Goal: Ask a question: Seek information or help from site administrators or community

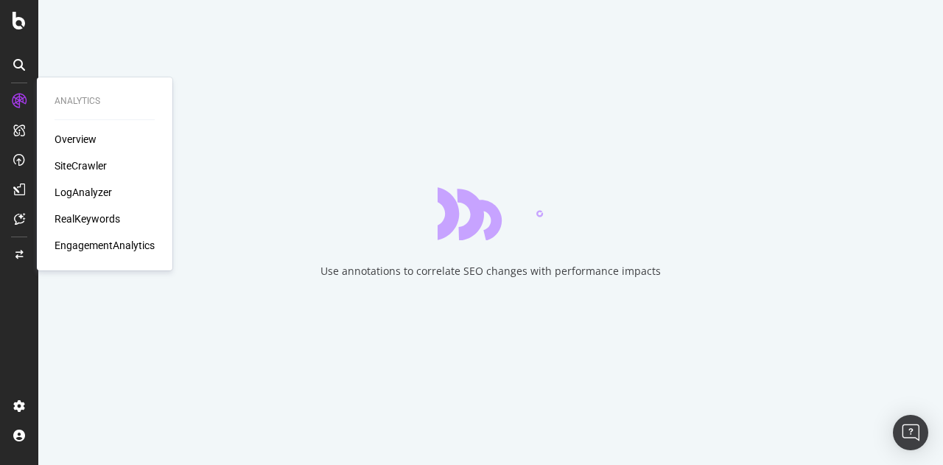
click at [72, 194] on div "LogAnalyzer" at bounding box center [83, 192] width 57 height 15
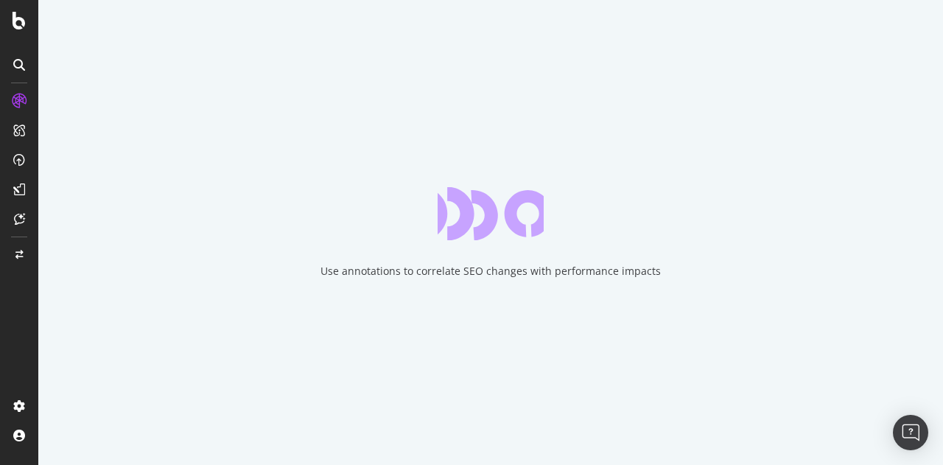
click at [139, 144] on div "Use annotations to correlate SEO changes with performance impacts" at bounding box center [490, 232] width 905 height 465
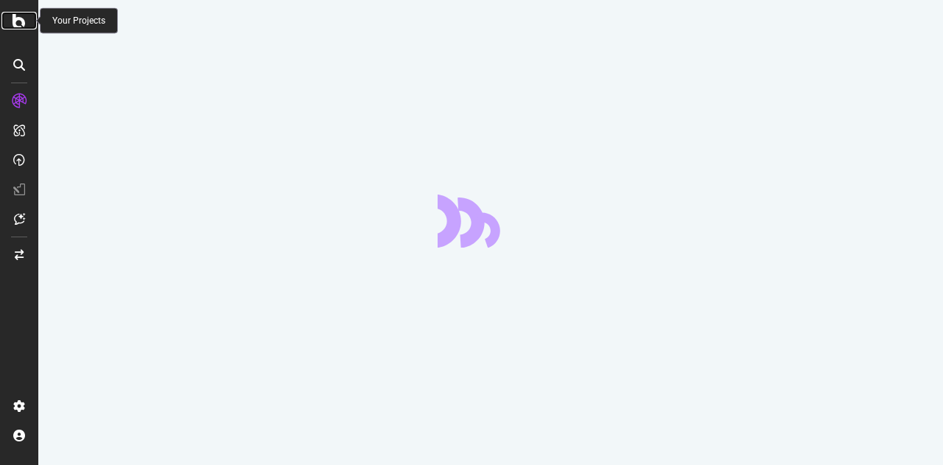
drag, startPoint x: 0, startPoint y: 0, endPoint x: 26, endPoint y: 18, distance: 31.7
click at [26, 18] on div at bounding box center [18, 21] width 35 height 18
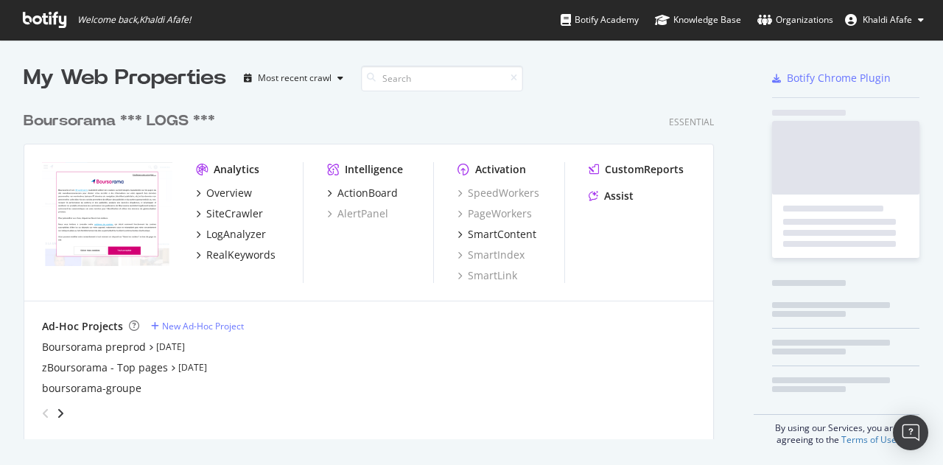
scroll to position [454, 921]
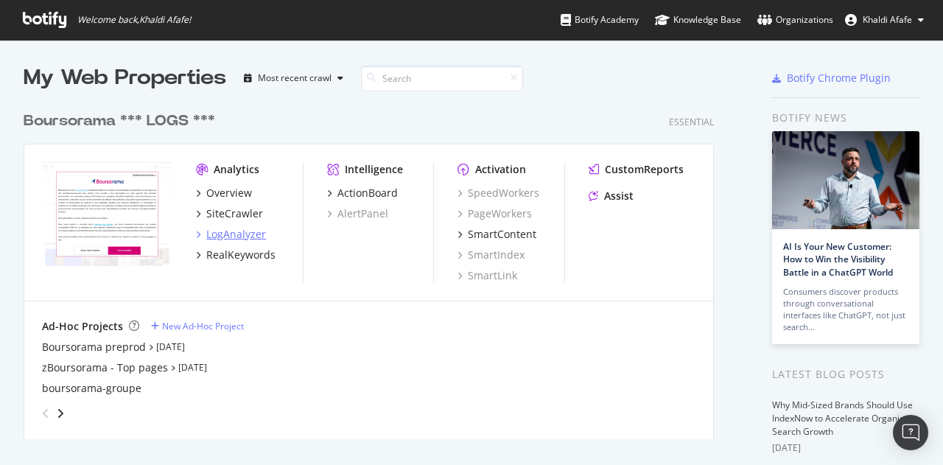
click at [245, 229] on div "LogAnalyzer" at bounding box center [236, 234] width 60 height 15
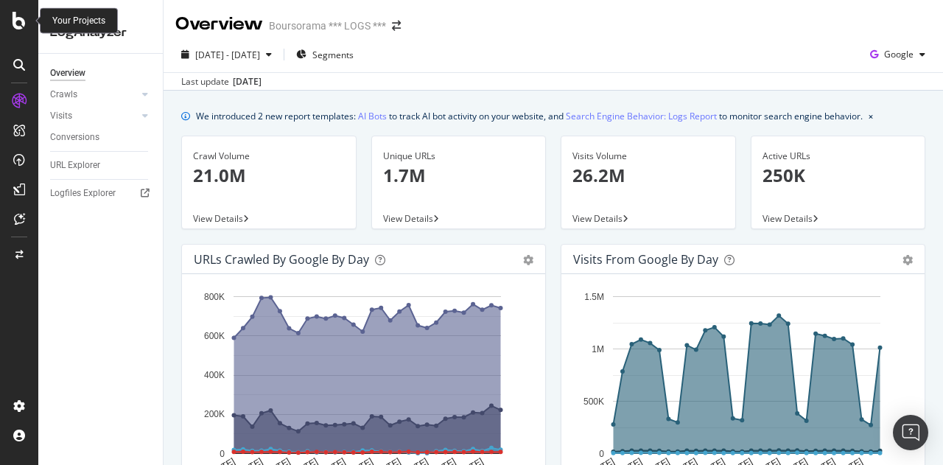
click at [21, 26] on icon at bounding box center [19, 21] width 13 height 18
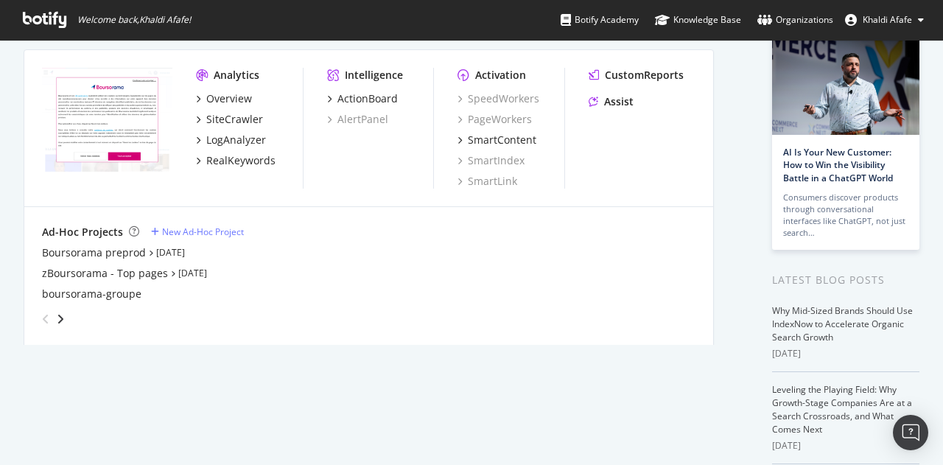
scroll to position [95, 0]
click at [514, 143] on div "SmartContent" at bounding box center [502, 139] width 69 height 15
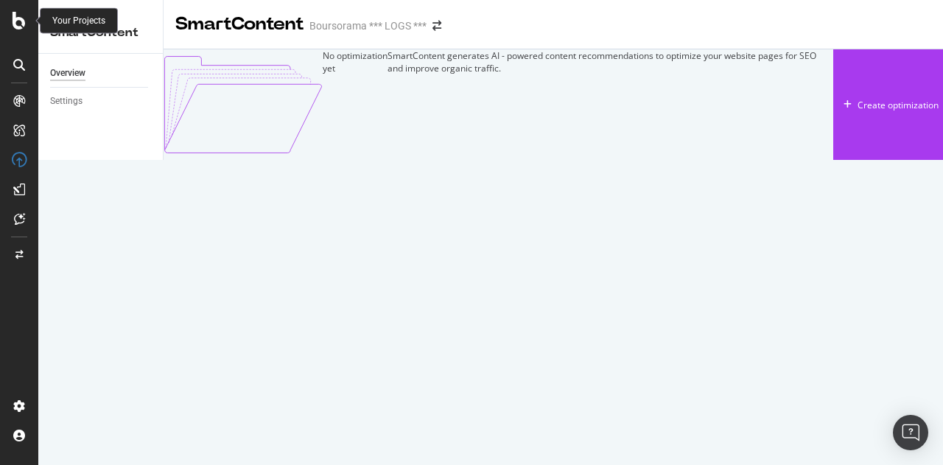
click at [15, 17] on icon at bounding box center [19, 21] width 13 height 18
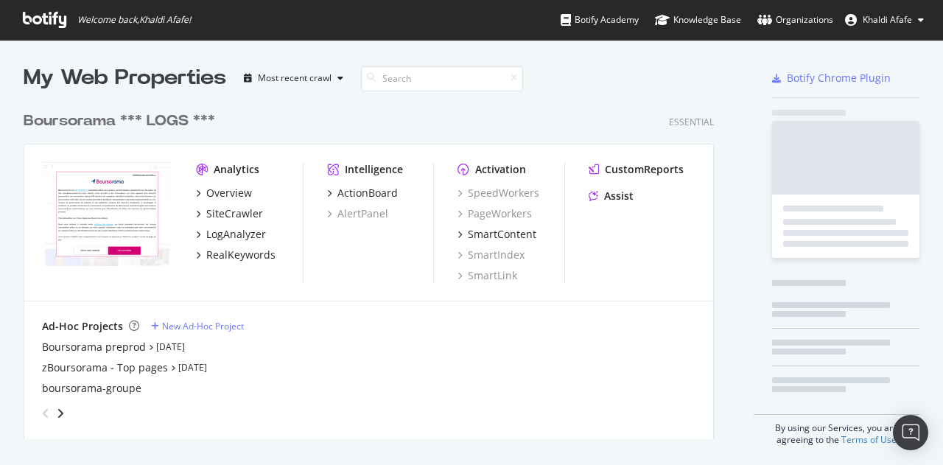
scroll to position [454, 921]
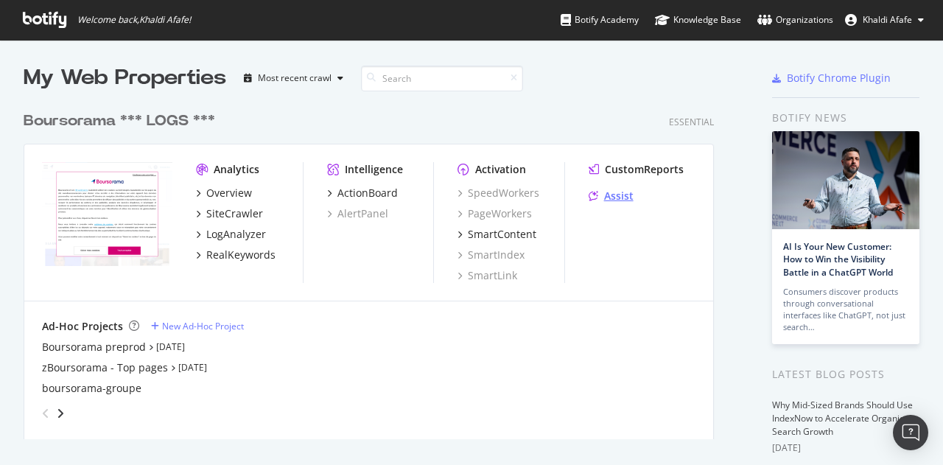
click at [620, 196] on div "Assist" at bounding box center [618, 196] width 29 height 15
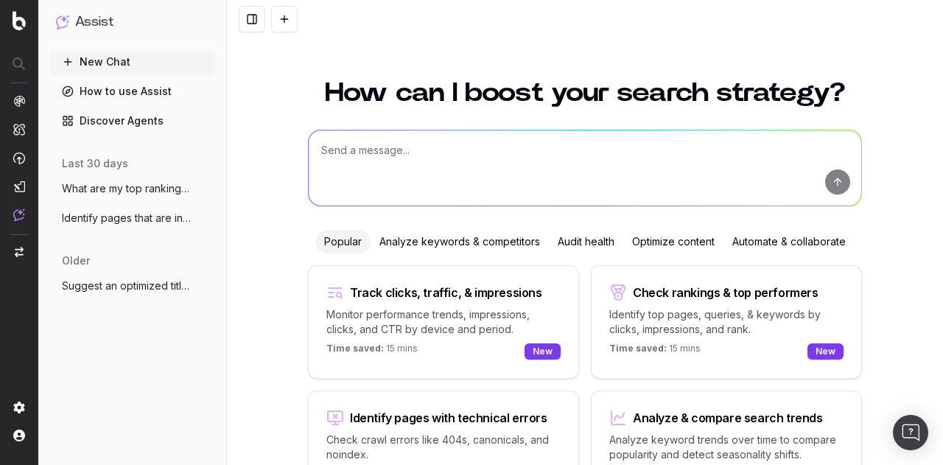
scroll to position [107, 0]
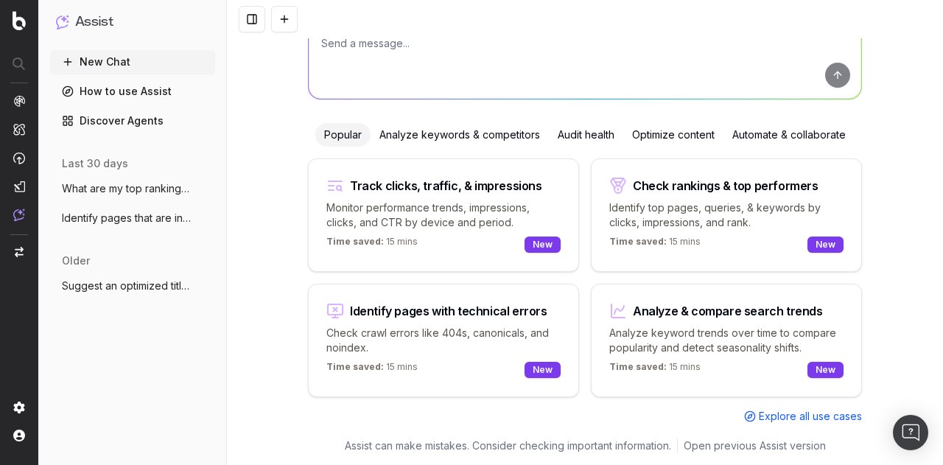
click at [693, 137] on div "Optimize content" at bounding box center [673, 135] width 100 height 24
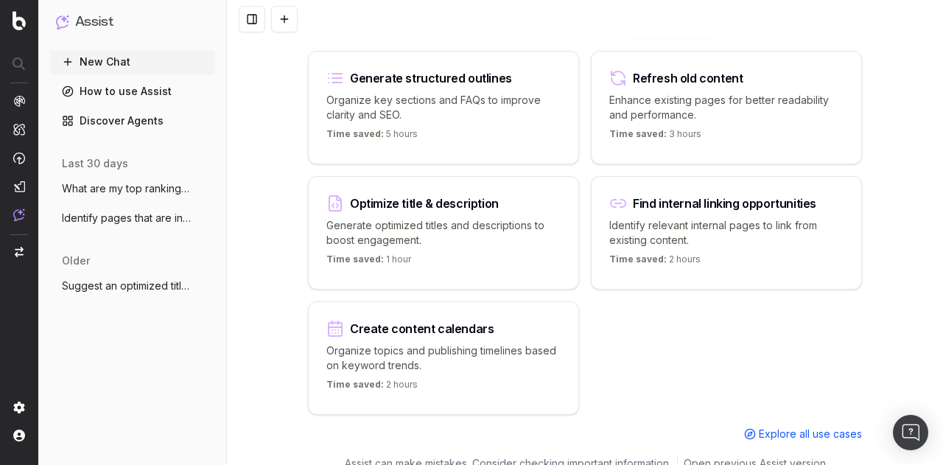
scroll to position [232, 0]
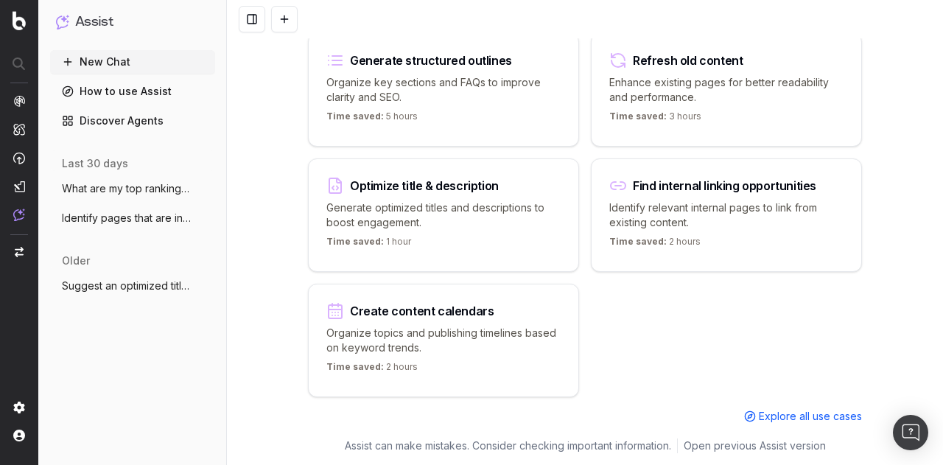
click at [684, 68] on div "Refresh old content Enhance existing pages for better readability and performan…" at bounding box center [726, 89] width 271 height 113
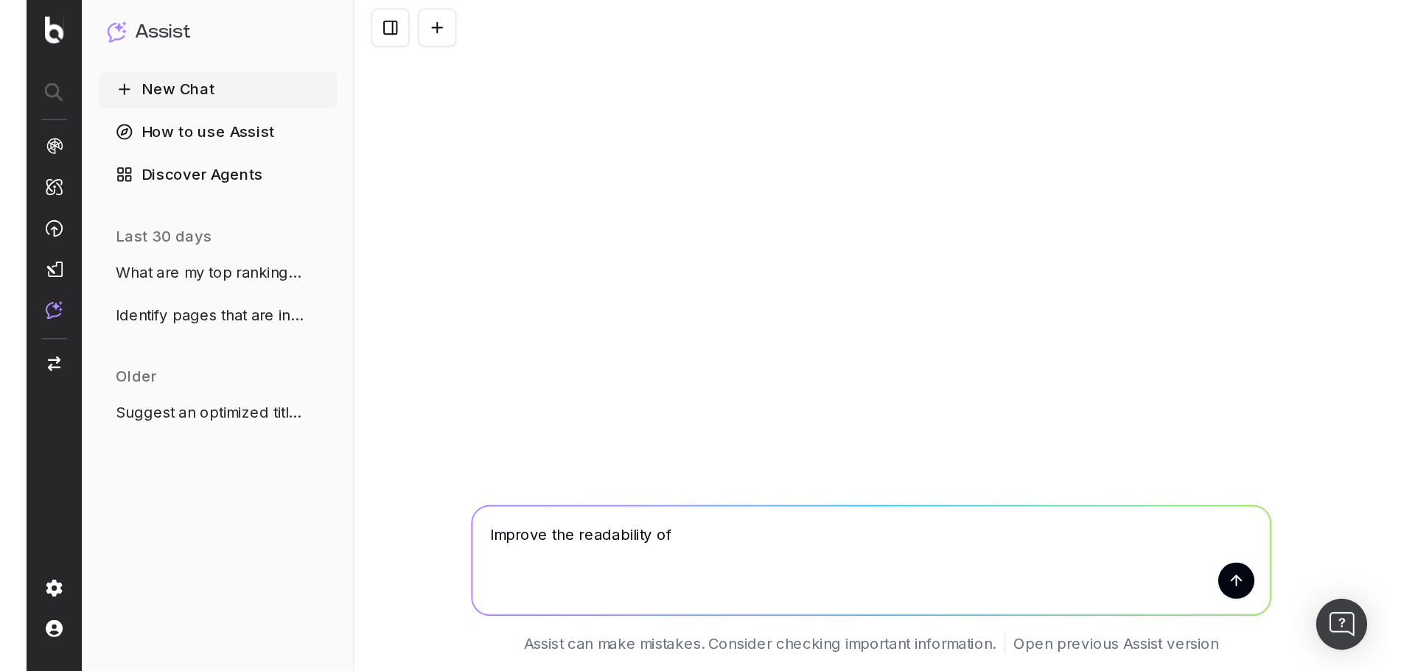
scroll to position [0, 0]
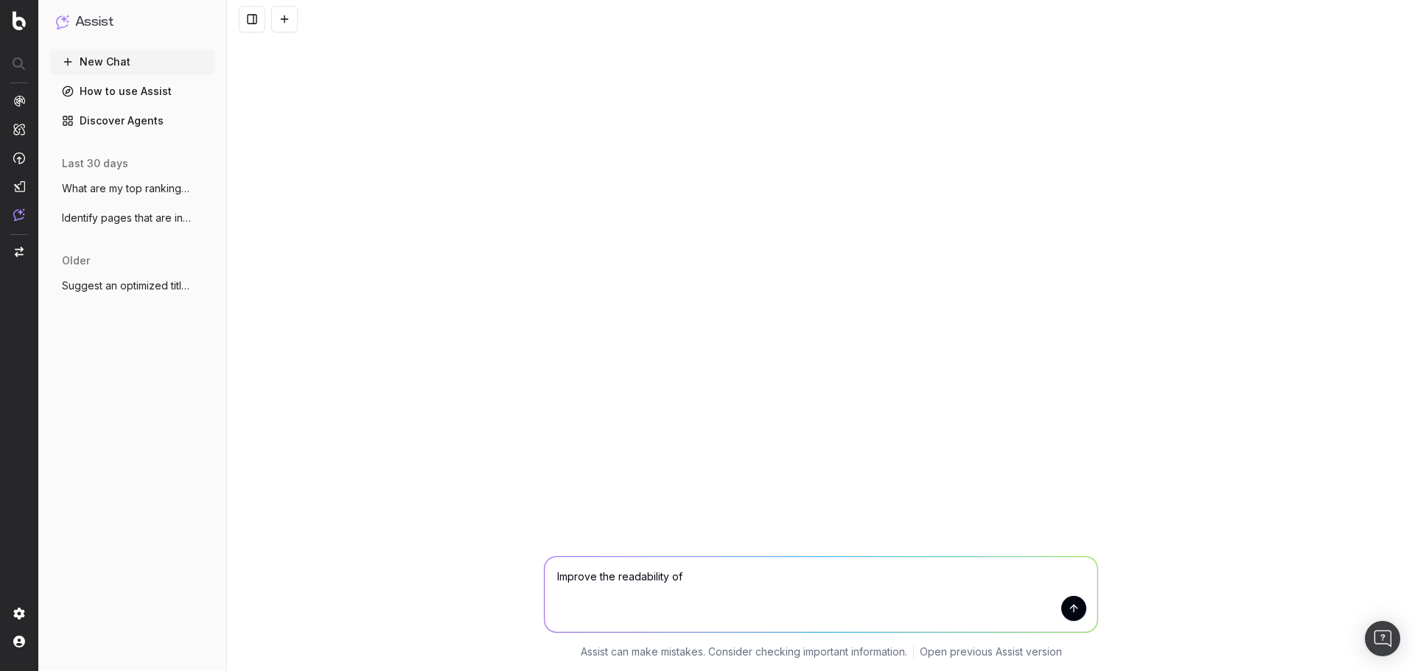
paste textarea "https://www.boursorama.com/epargne/simulateurs/simulateur-plan-epargne-retraite…"
type textarea "Improve the readability of https://www.boursorama.com/epargne/simulateurs/simul…"
click at [942, 464] on button "submit" at bounding box center [1073, 608] width 25 height 25
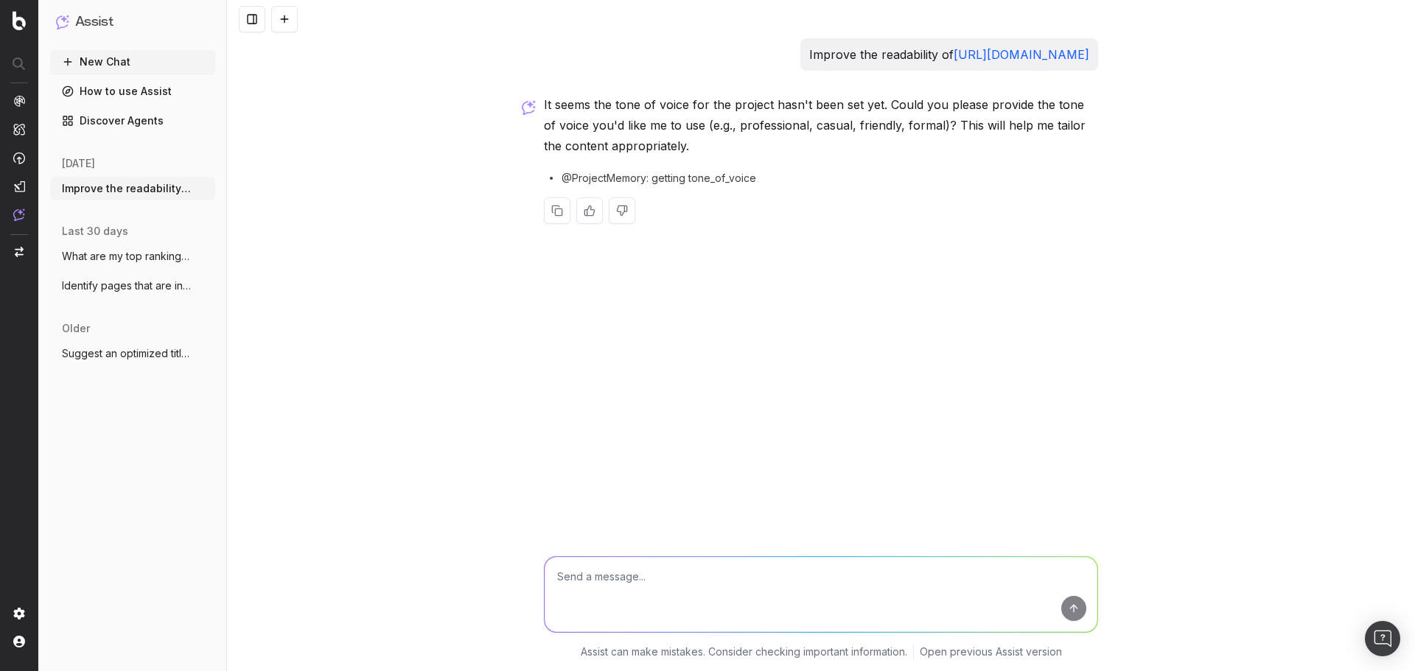
click at [760, 340] on div "Improve the readability of https://www.boursorama.com/epargne/simulateurs/simul…" at bounding box center [821, 335] width 1188 height 671
click at [726, 156] on p "It seems the tone of voice for the project hasn't been set yet. Could you pleas…" at bounding box center [821, 125] width 554 height 62
click at [714, 186] on div "It seems the tone of voice for the project hasn't been set yet. Could you pleas…" at bounding box center [821, 170] width 554 height 153
click at [750, 150] on p "It seems the tone of voice for the project hasn't been set yet. Could you pleas…" at bounding box center [821, 125] width 554 height 62
click at [774, 224] on div at bounding box center [821, 210] width 554 height 27
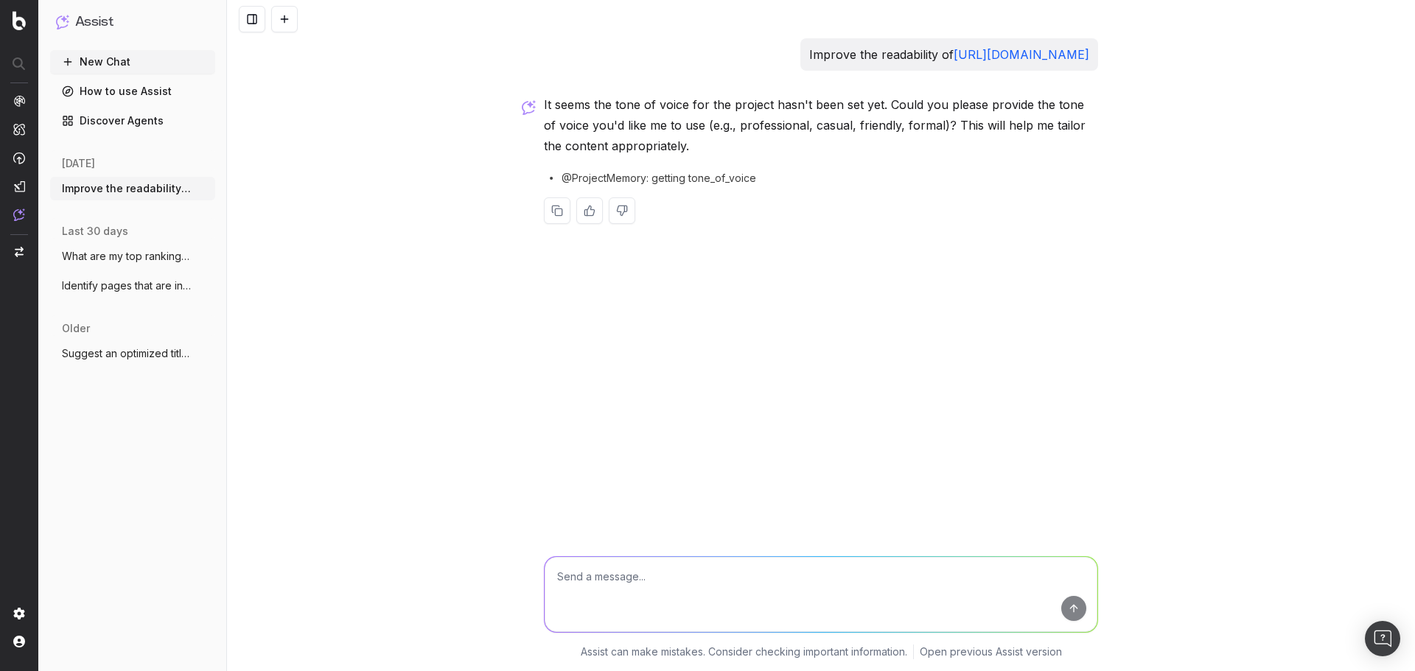
click at [764, 248] on div "It seems the tone of voice for the project hasn't been set yet. Could you pleas…" at bounding box center [821, 170] width 554 height 153
click at [770, 146] on p "It seems the tone of voice for the project hasn't been set yet. Could you pleas…" at bounding box center [821, 125] width 554 height 62
copy p "professional"
drag, startPoint x: 651, startPoint y: 586, endPoint x: 648, endPoint y: 572, distance: 14.5
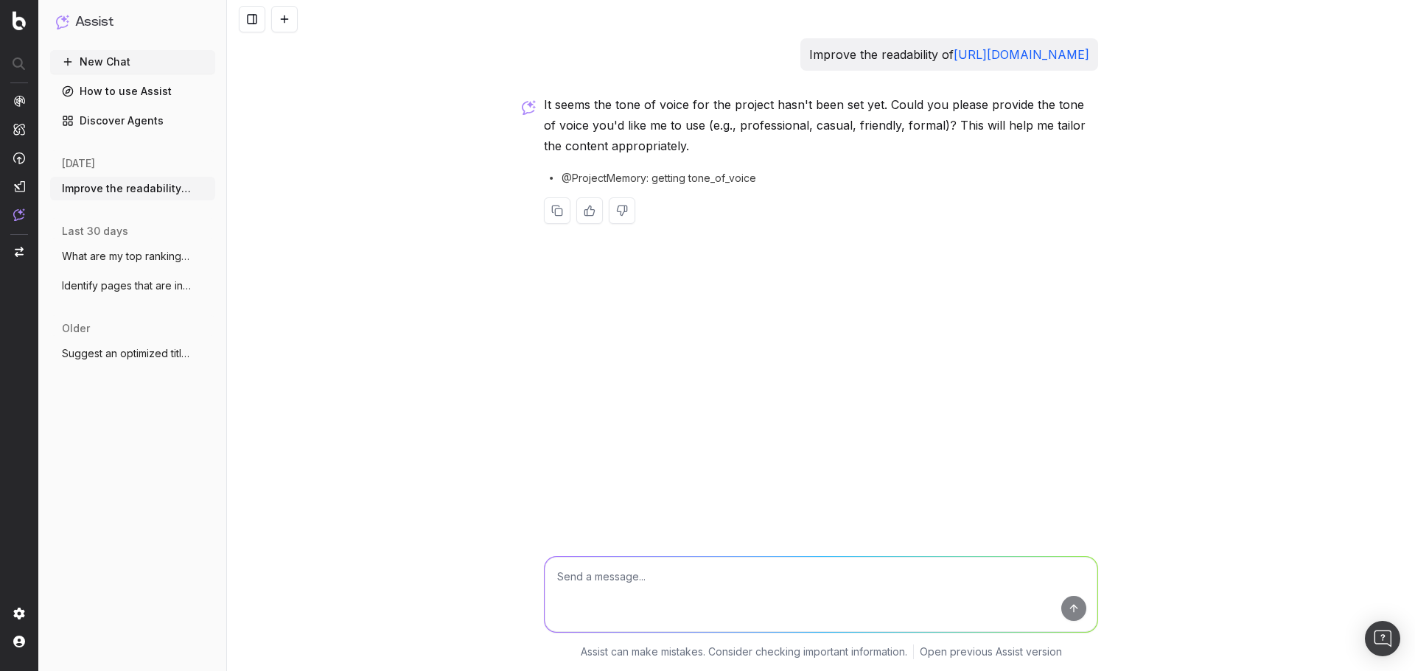
click at [651, 464] on textarea at bounding box center [820, 594] width 553 height 75
paste textarea "professional"
type textarea "professional"
click at [942, 464] on button "submit" at bounding box center [1073, 608] width 25 height 25
click at [938, 464] on div "Improve the readability of https://www.boursorama.com/epargne/simulateurs/simul…" at bounding box center [821, 335] width 1188 height 671
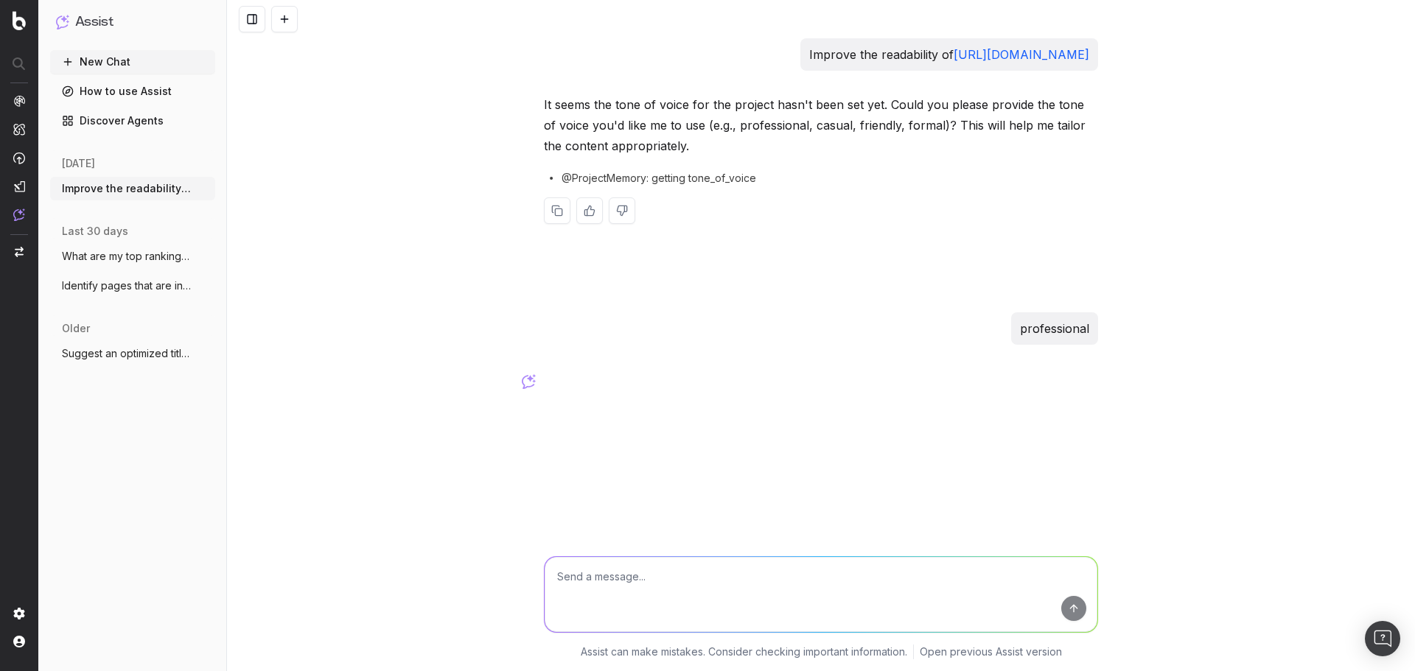
click at [942, 339] on p "professional" at bounding box center [1054, 328] width 69 height 21
click at [539, 402] on div "Improve the readability of https://www.boursorama.com/epargne/simulateurs/simul…" at bounding box center [821, 335] width 1188 height 671
drag, startPoint x: 701, startPoint y: 579, endPoint x: 719, endPoint y: 580, distance: 17.7
click at [707, 464] on textarea at bounding box center [820, 594] width 553 height 75
click at [762, 464] on textarea at bounding box center [820, 594] width 553 height 75
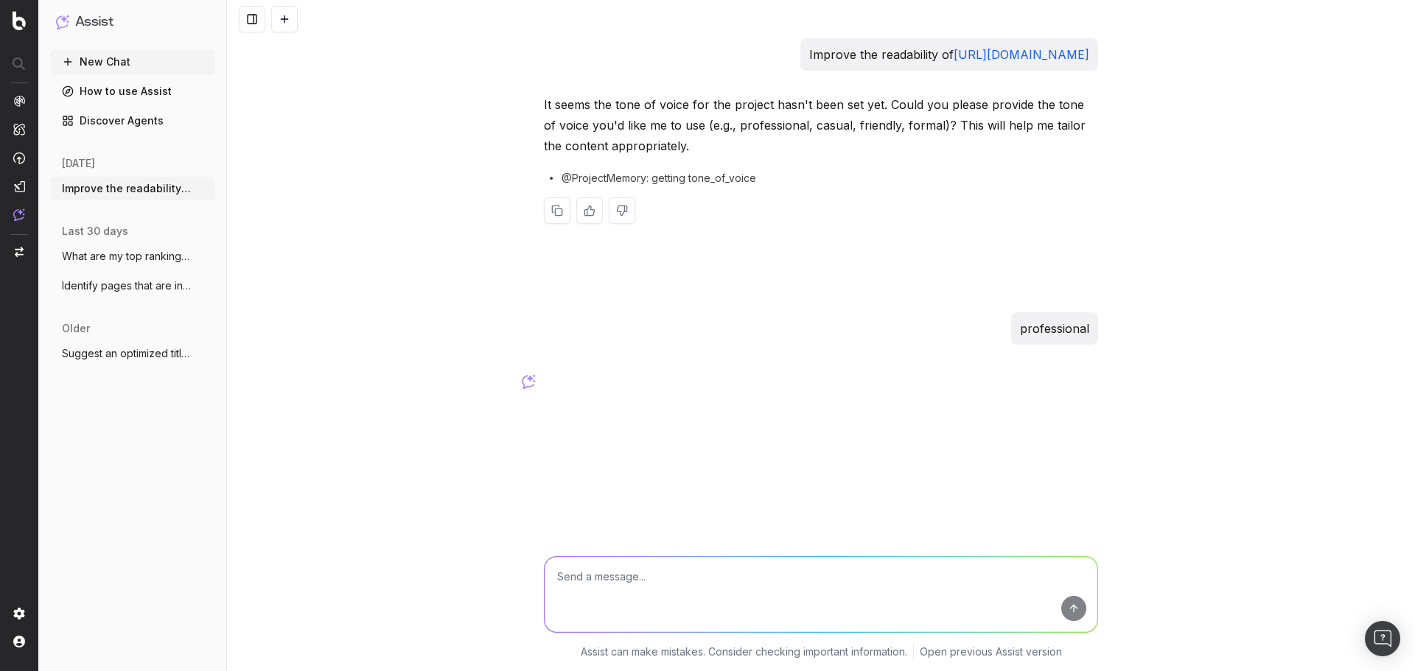
type textarea "$"
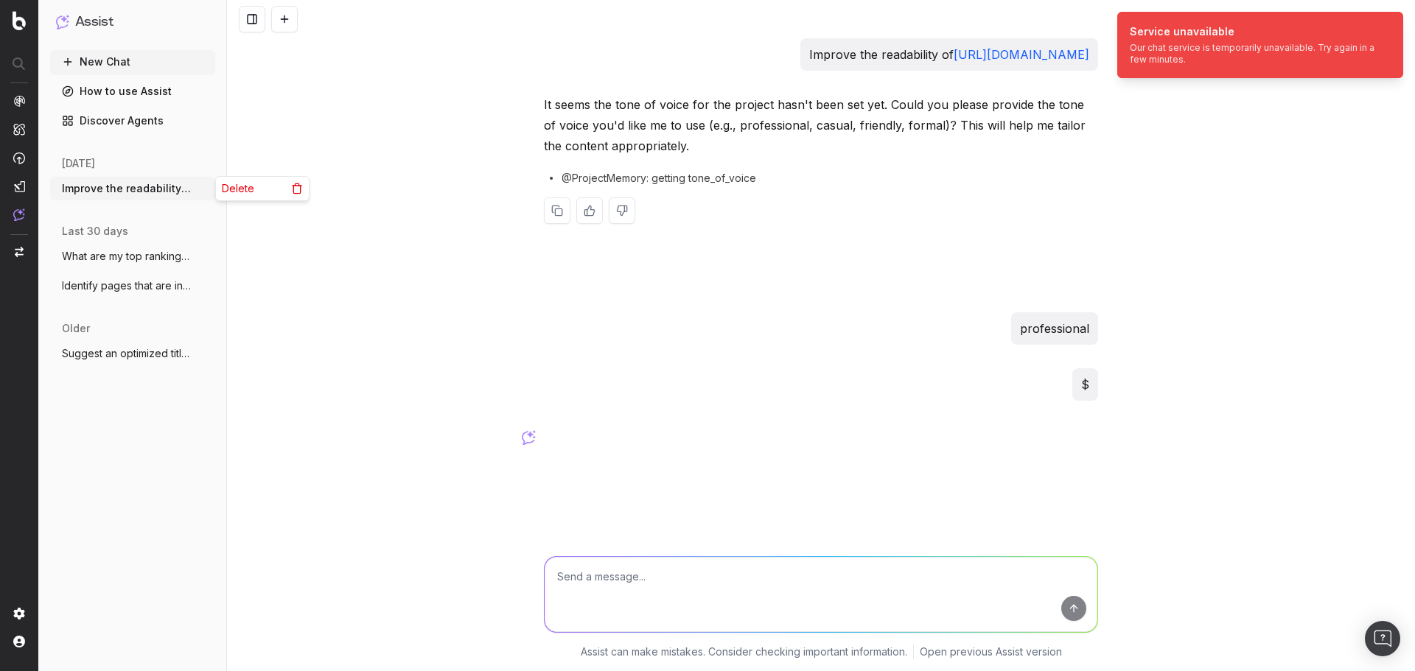
click at [203, 189] on icon "button" at bounding box center [205, 189] width 12 height 12
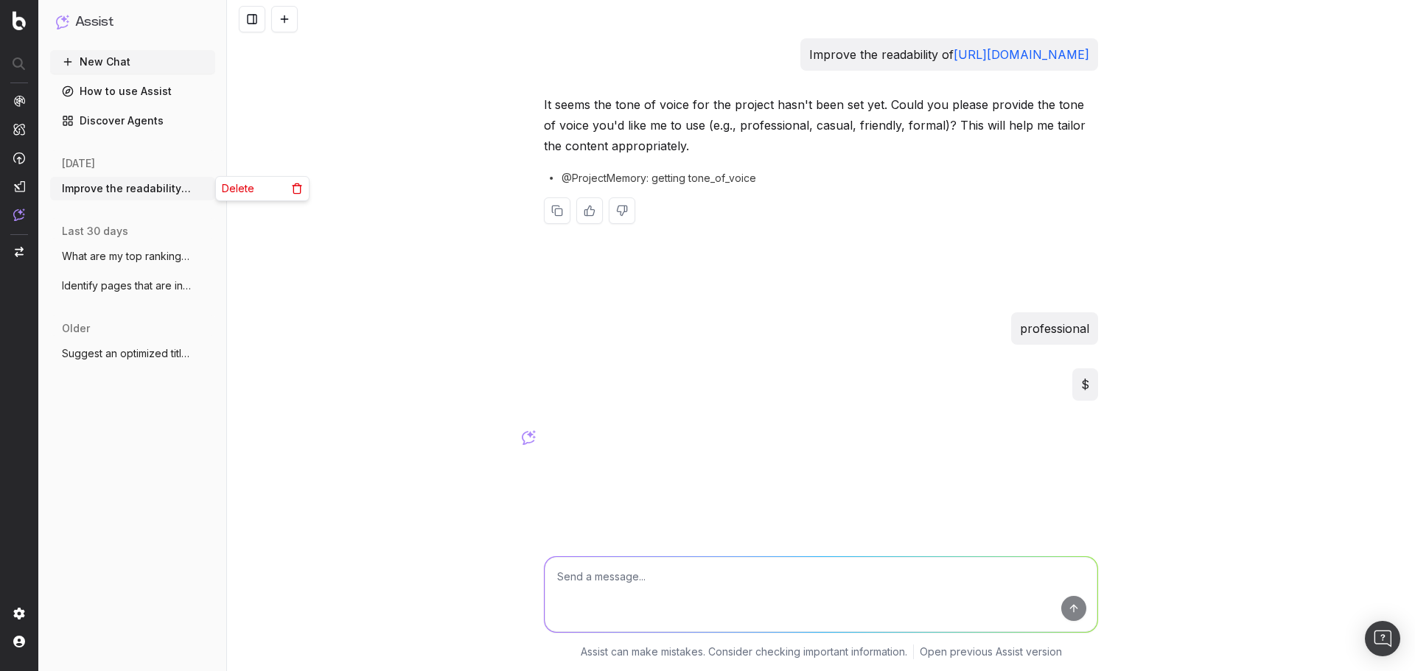
click at [297, 189] on icon at bounding box center [297, 189] width 12 height 12
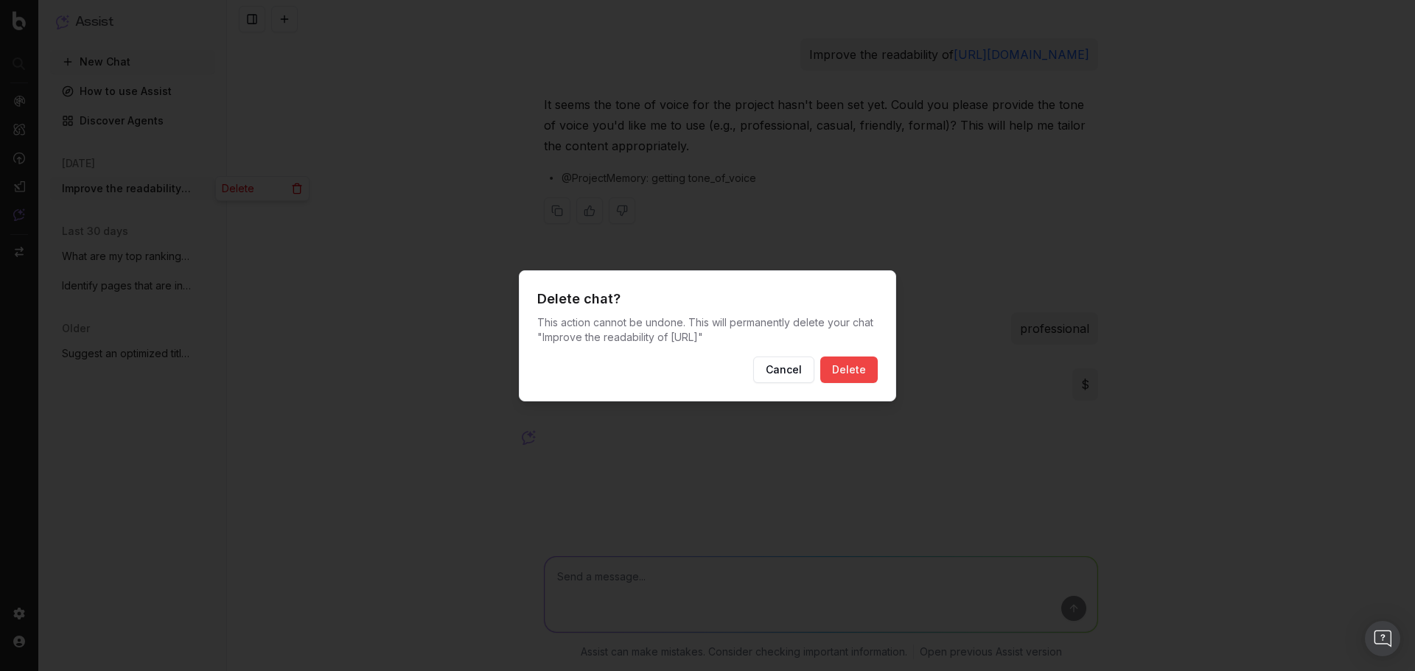
click at [880, 370] on div "Delete chat? This action cannot be undone. This will permanently delete your ch…" at bounding box center [707, 335] width 377 height 131
click at [873, 371] on button "Delete" at bounding box center [848, 370] width 57 height 27
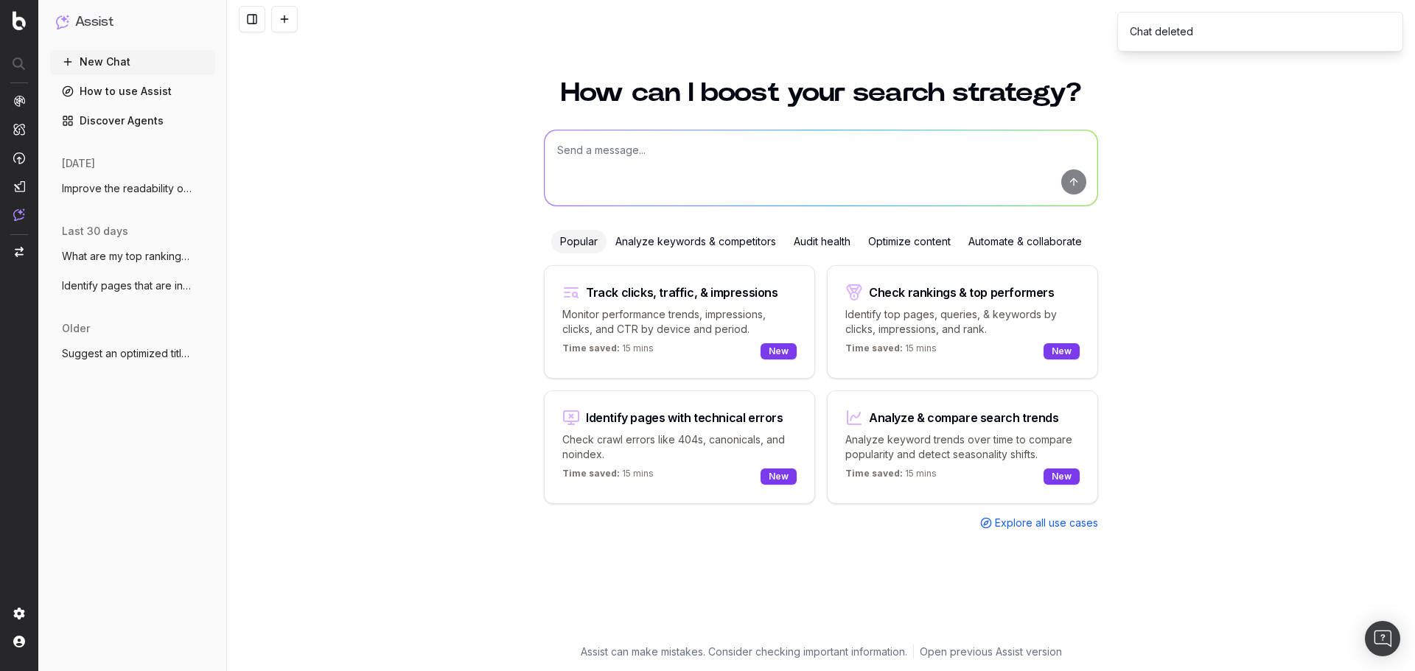
click at [153, 257] on span "What are my top ranking pages?" at bounding box center [127, 256] width 130 height 15
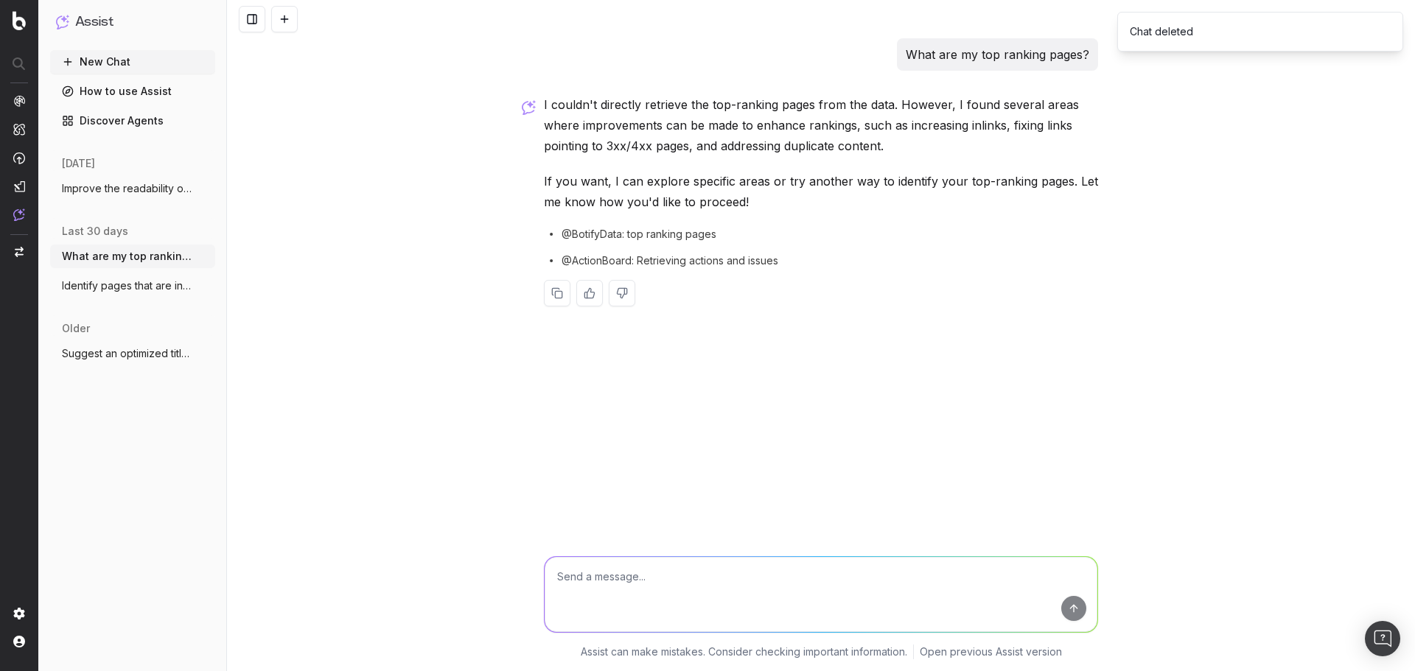
click at [197, 256] on button "What are my top ranking pages?" at bounding box center [132, 257] width 165 height 24
click at [204, 254] on icon "button" at bounding box center [205, 256] width 12 height 12
click at [258, 251] on div "Delete" at bounding box center [262, 257] width 93 height 24
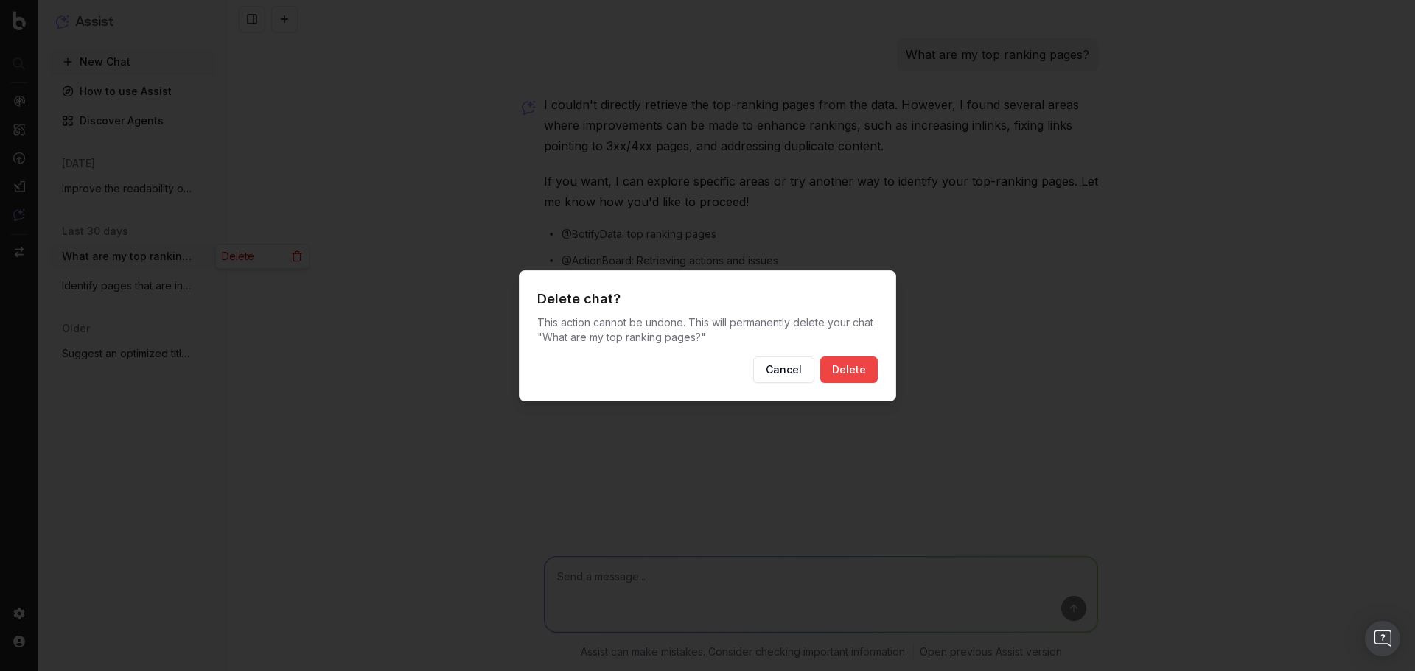
click at [844, 359] on button "Delete" at bounding box center [848, 370] width 57 height 27
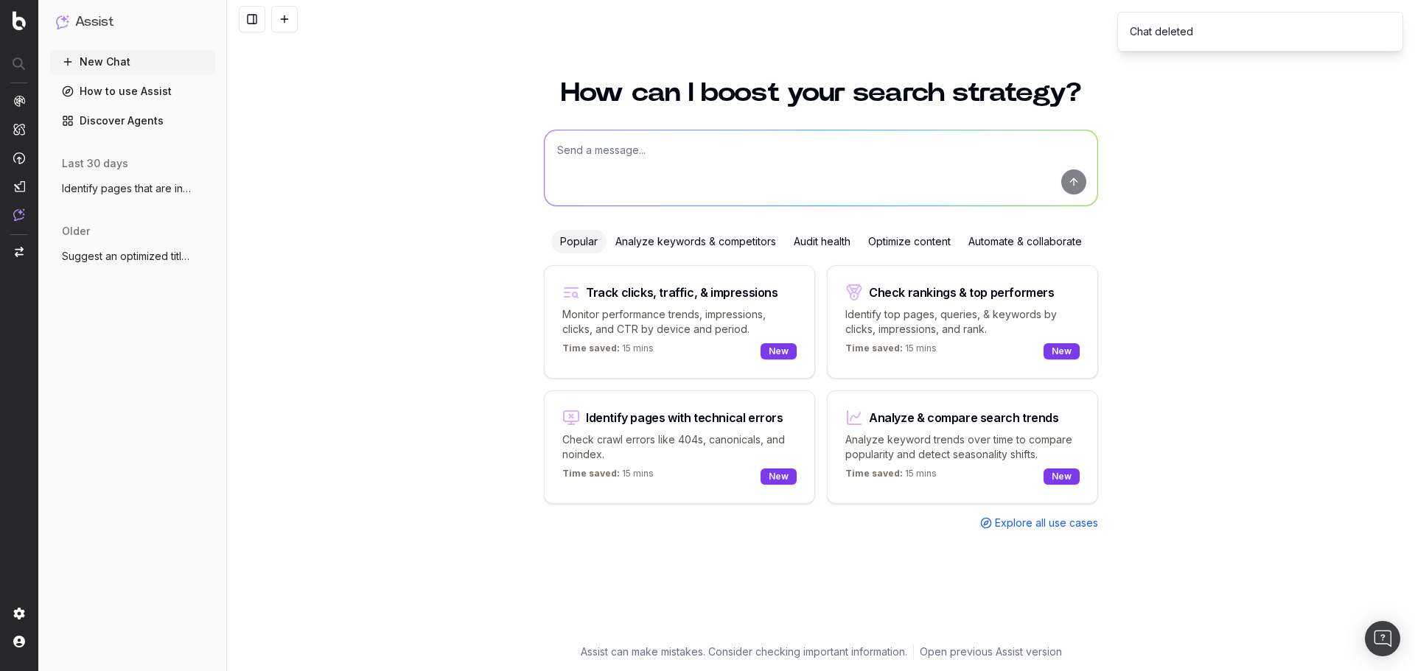
click at [148, 253] on span "Suggest an optimized title and descripti" at bounding box center [127, 256] width 130 height 15
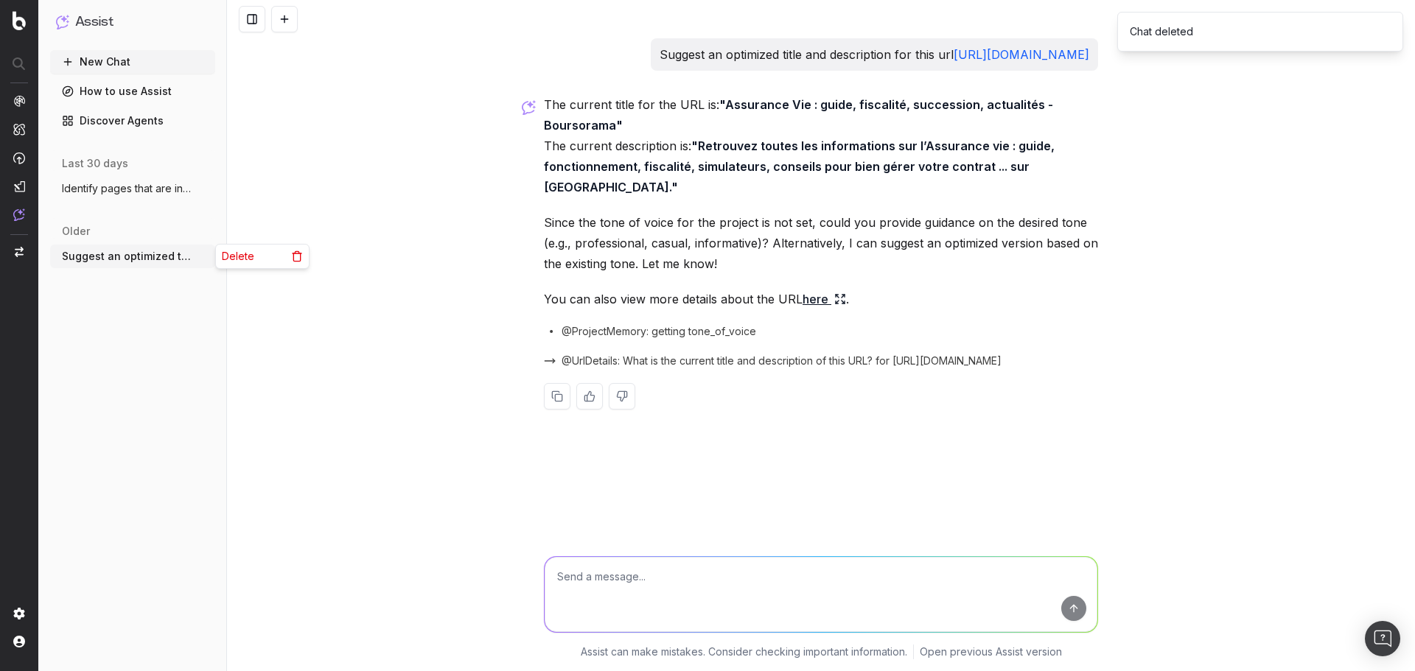
click at [206, 255] on icon "button" at bounding box center [205, 256] width 12 height 12
click at [250, 258] on span "Delete" at bounding box center [238, 256] width 32 height 15
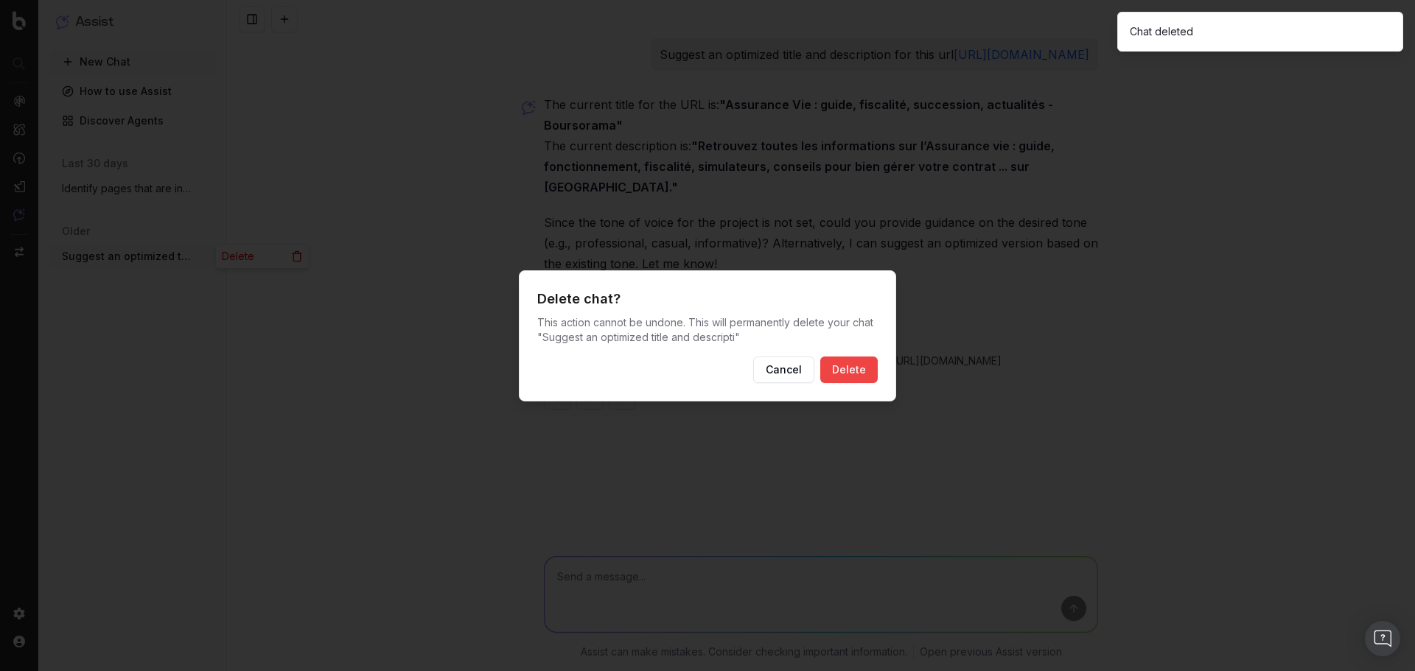
click at [837, 363] on button "Delete" at bounding box center [848, 370] width 57 height 27
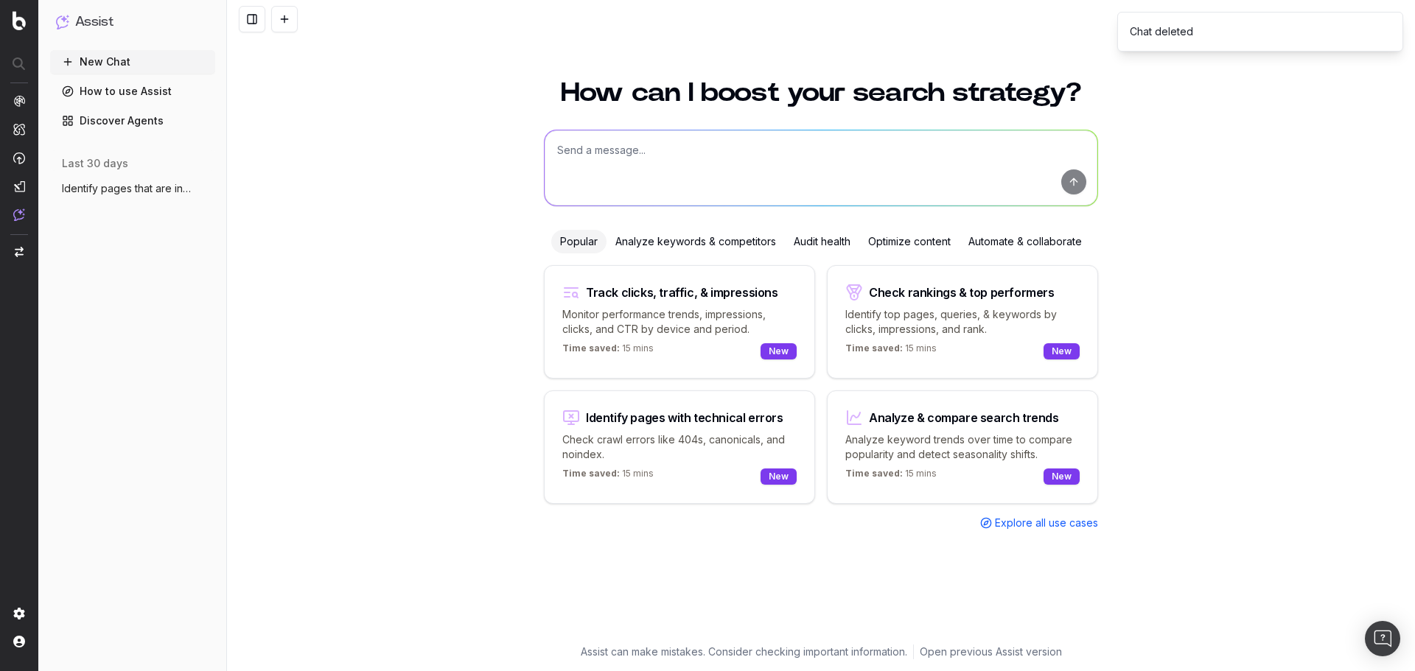
click at [141, 197] on button "Identify pages that are in the sitemap b" at bounding box center [132, 189] width 165 height 24
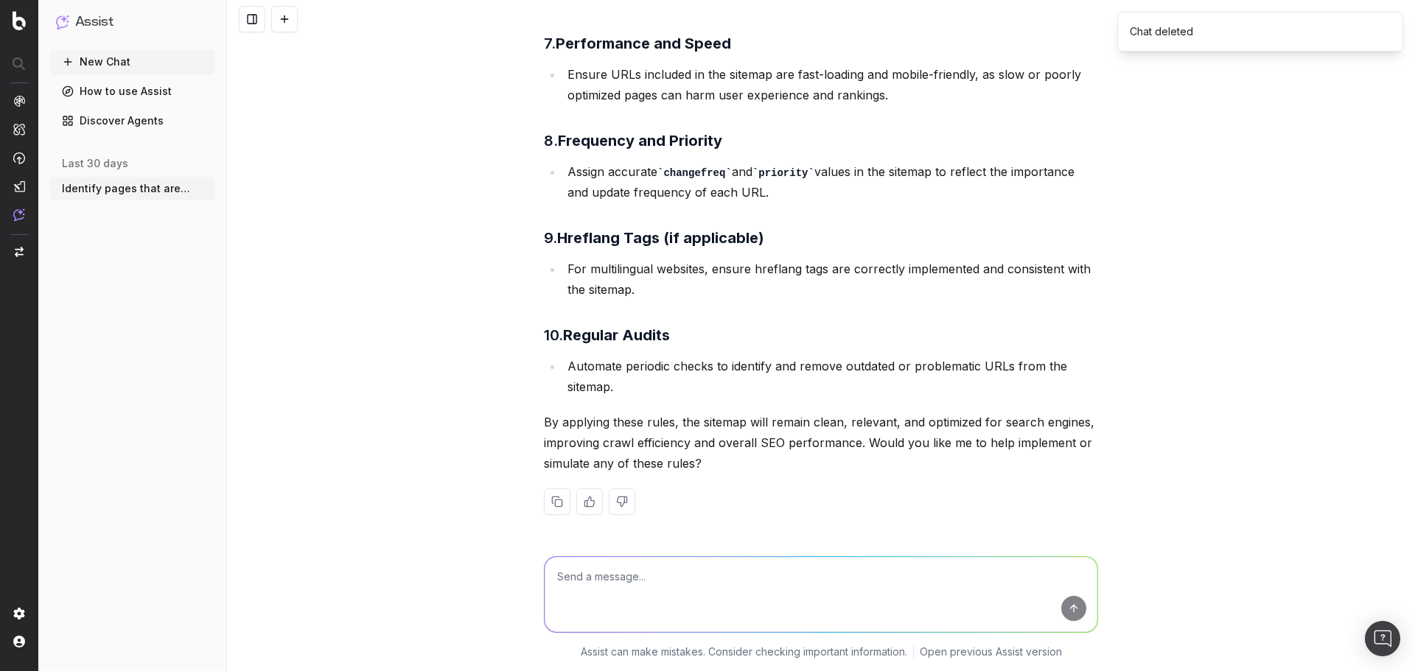
click at [205, 187] on icon "button" at bounding box center [205, 189] width 12 height 12
click at [295, 197] on div "Delete" at bounding box center [262, 189] width 93 height 24
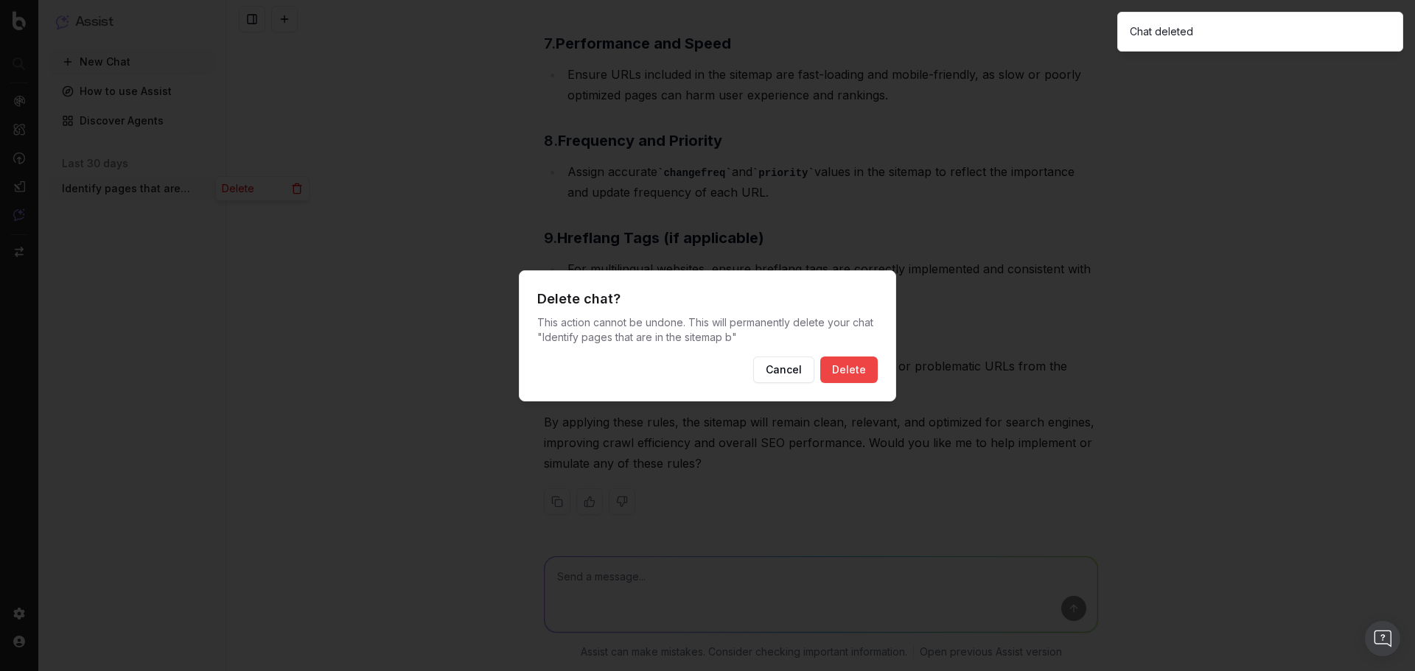
click at [291, 192] on div at bounding box center [707, 335] width 1415 height 671
click at [857, 364] on button "Delete" at bounding box center [848, 370] width 57 height 27
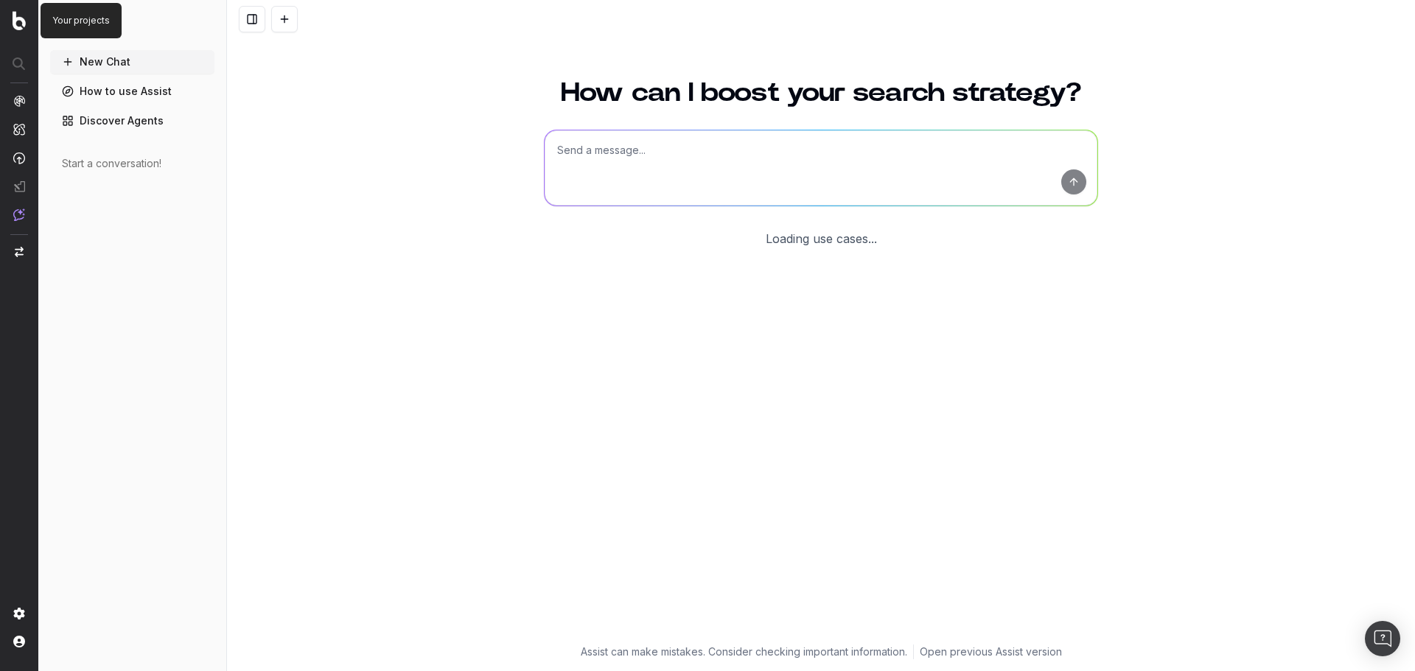
click at [20, 18] on img at bounding box center [19, 20] width 13 height 19
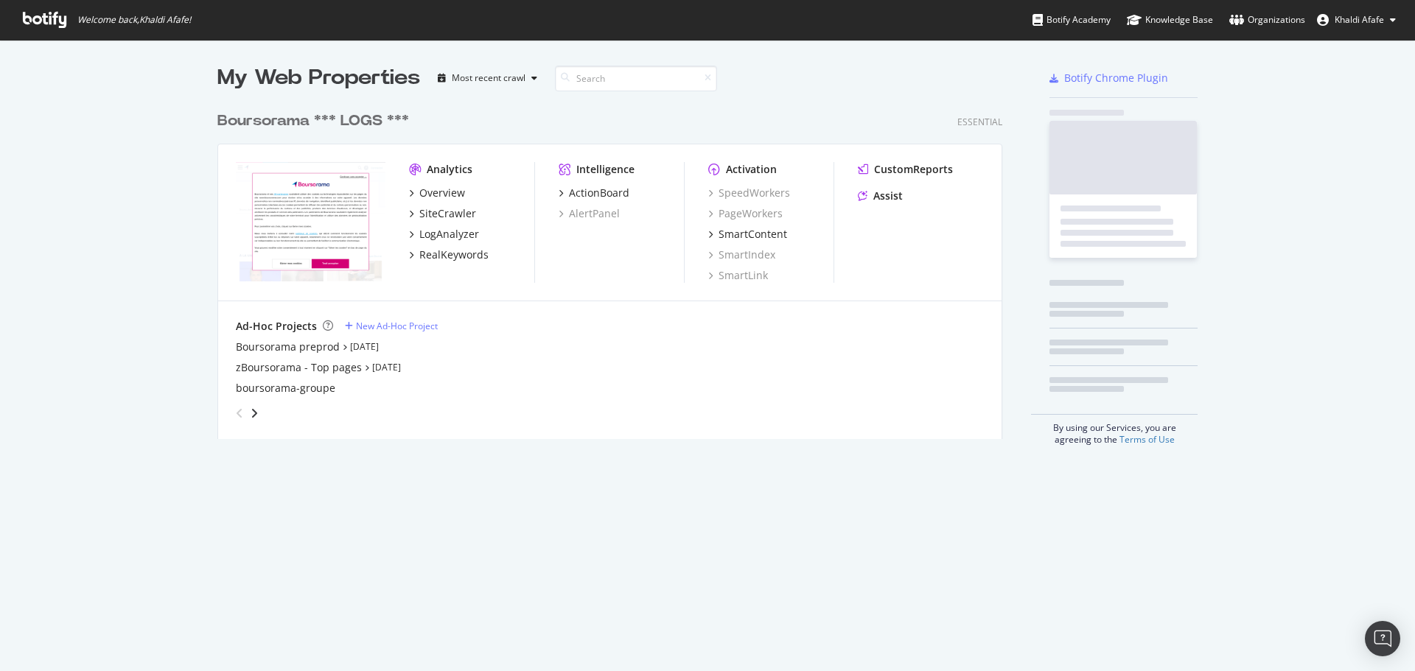
scroll to position [335, 785]
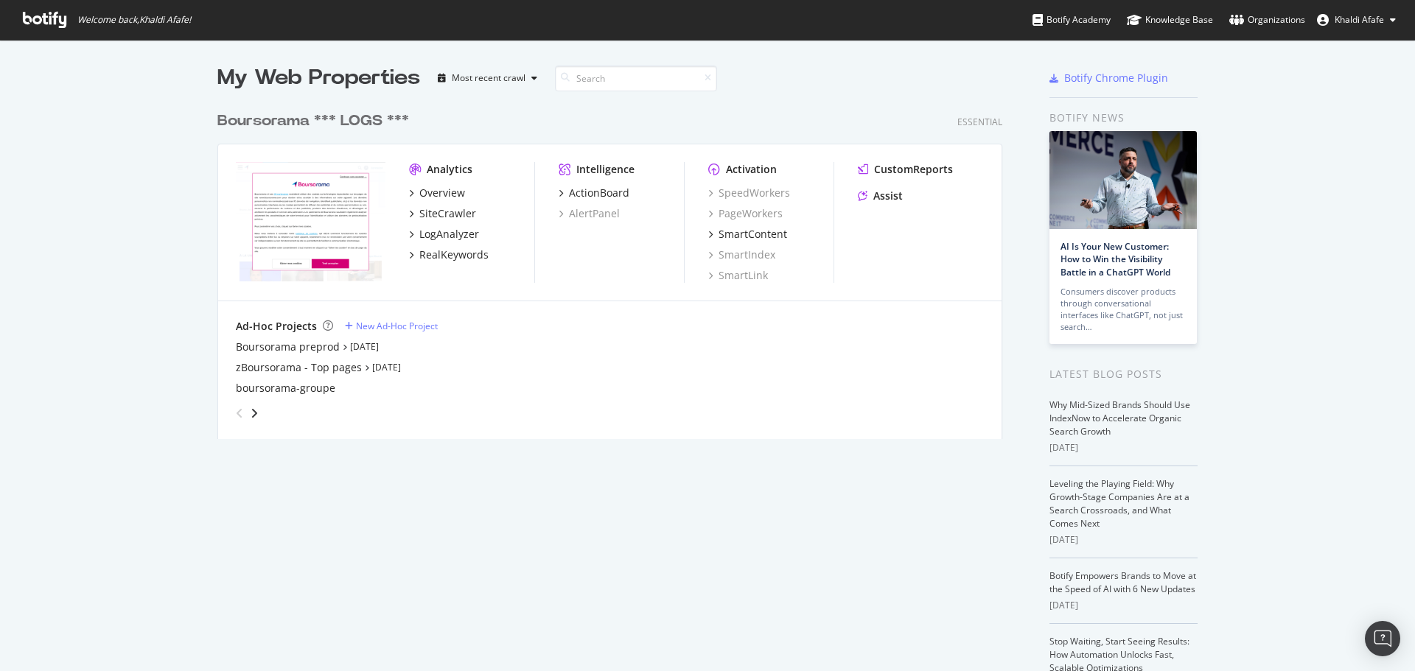
click at [1367, 14] on span "Khaldi Afafe" at bounding box center [1358, 19] width 49 height 13
drag, startPoint x: 1336, startPoint y: 117, endPoint x: 923, endPoint y: 3, distance: 428.8
click at [1335, 117] on span "Log Out" at bounding box center [1335, 114] width 32 height 13
